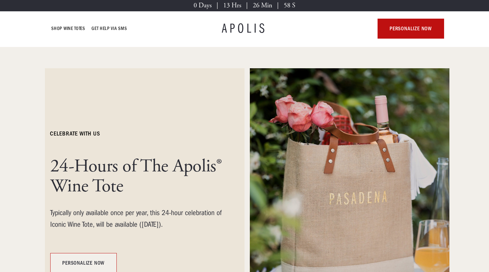
click at [95, 261] on link "personalize now" at bounding box center [83, 263] width 67 height 20
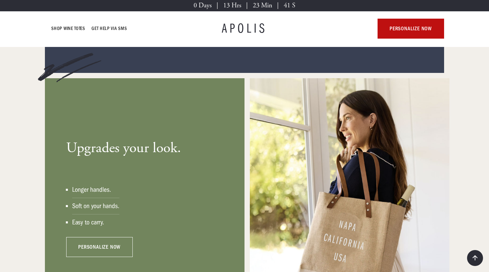
scroll to position [516, 0]
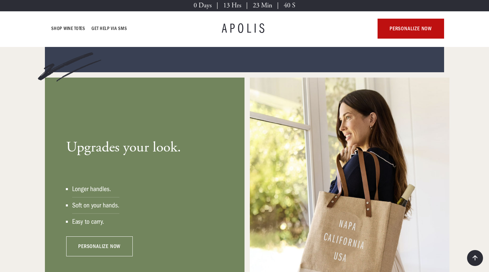
click at [117, 248] on link "personalize now" at bounding box center [99, 246] width 67 height 20
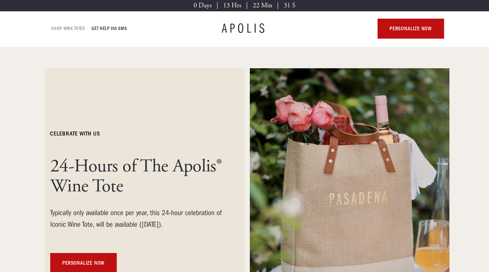
click at [65, 28] on link "Shop Wine Totes" at bounding box center [69, 29] width 34 height 8
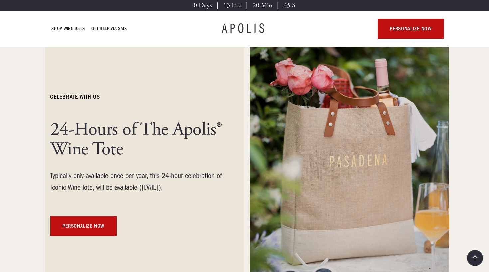
scroll to position [40, 0]
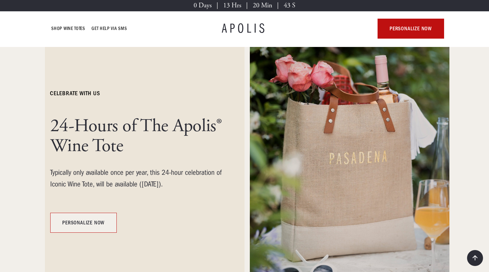
click at [85, 223] on link "personalize now" at bounding box center [83, 223] width 67 height 20
